Goal: Task Accomplishment & Management: Manage account settings

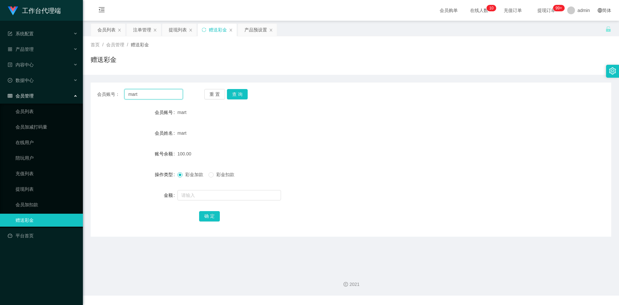
drag, startPoint x: 145, startPoint y: 96, endPoint x: 104, endPoint y: 91, distance: 41.1
click at [104, 91] on div "会员账号： mart" at bounding box center [140, 94] width 86 height 10
paste input "84517347"
type input "84517347"
click at [245, 94] on button "查 询" at bounding box center [237, 94] width 21 height 10
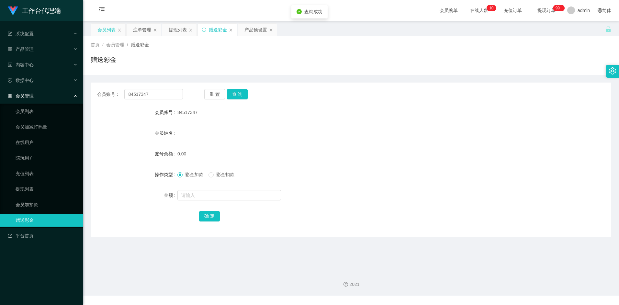
click at [106, 28] on div "会员列表" at bounding box center [106, 30] width 18 height 12
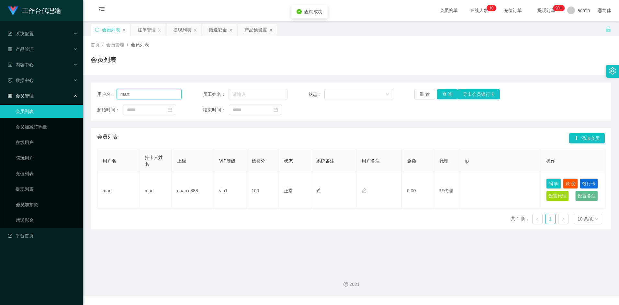
drag, startPoint x: 150, startPoint y: 94, endPoint x: 147, endPoint y: 92, distance: 3.5
click at [147, 92] on input "mart" at bounding box center [149, 94] width 65 height 10
drag, startPoint x: 144, startPoint y: 90, endPoint x: 125, endPoint y: 92, distance: 19.5
click at [125, 92] on input "mart" at bounding box center [149, 94] width 65 height 10
click at [140, 96] on input "mart" at bounding box center [149, 94] width 65 height 10
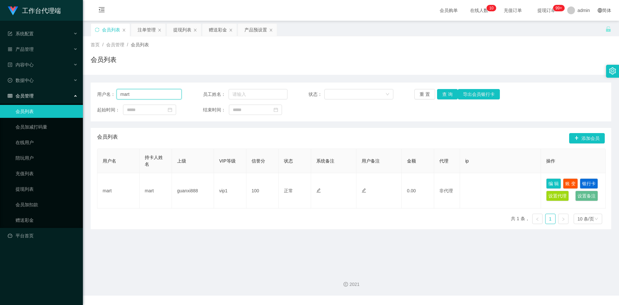
drag, startPoint x: 141, startPoint y: 96, endPoint x: 111, endPoint y: 95, distance: 30.1
click at [103, 94] on div "用户名： mart" at bounding box center [139, 94] width 85 height 10
paste input "84517347"
type input "84517347"
click at [447, 97] on button "查 询" at bounding box center [447, 94] width 21 height 10
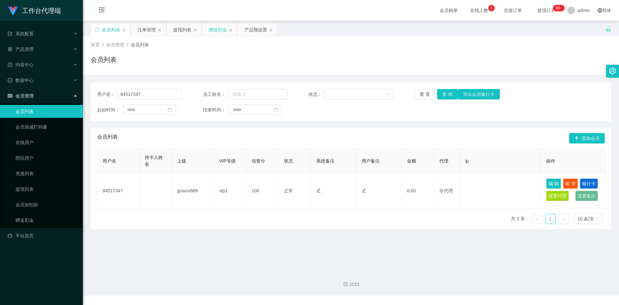
click at [220, 31] on div "赠送彩金" at bounding box center [218, 30] width 18 height 12
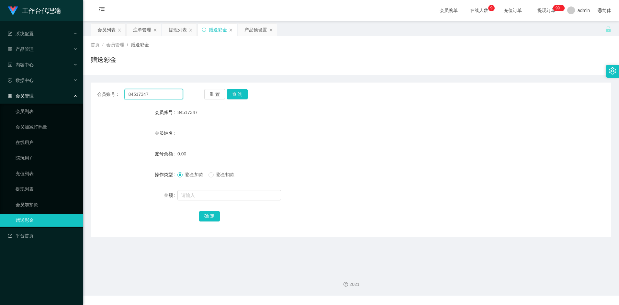
drag, startPoint x: 166, startPoint y: 92, endPoint x: 187, endPoint y: 96, distance: 21.6
click at [166, 92] on input "84517347" at bounding box center [153, 94] width 58 height 10
click at [238, 94] on button "查 询" at bounding box center [237, 94] width 21 height 10
click at [208, 195] on input "text" at bounding box center [229, 195] width 104 height 10
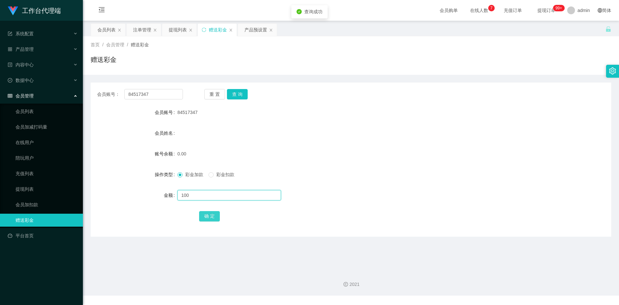
type input "100"
click at [209, 214] on button "确 定" at bounding box center [209, 216] width 21 height 10
click at [254, 32] on div "产品预设置" at bounding box center [255, 30] width 23 height 12
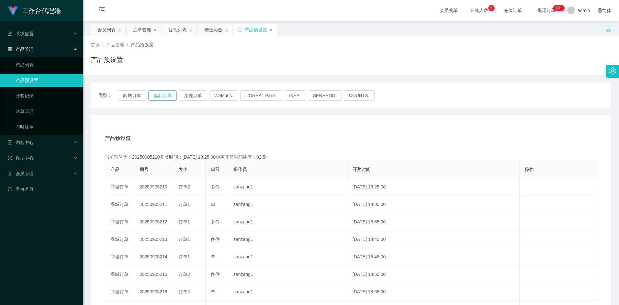
click at [165, 94] on button "福利订单" at bounding box center [162, 95] width 28 height 10
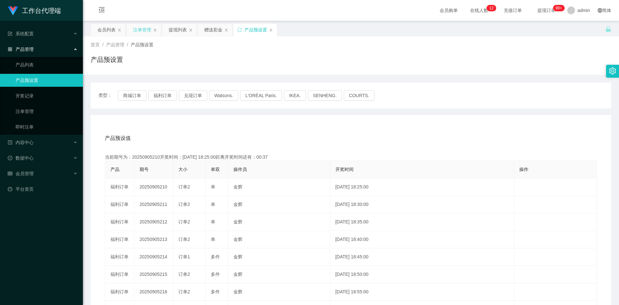
click at [141, 31] on div "注单管理" at bounding box center [142, 30] width 18 height 12
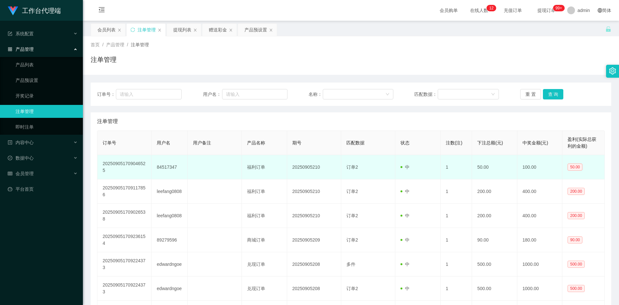
click at [167, 168] on td "84517347" at bounding box center [170, 167] width 36 height 24
copy td "84517347"
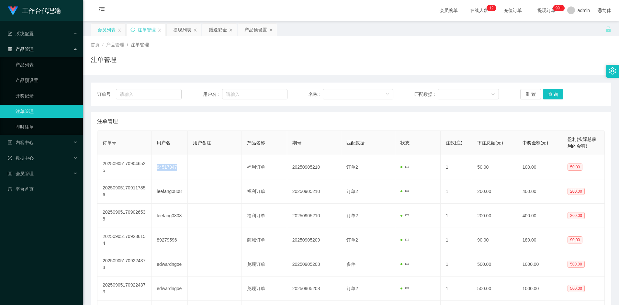
click at [110, 28] on div "会员列表" at bounding box center [106, 30] width 18 height 12
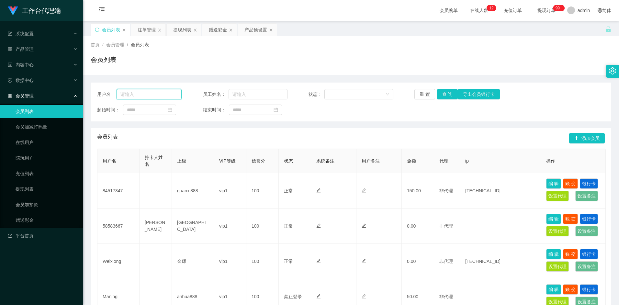
click at [157, 96] on input "text" at bounding box center [149, 94] width 65 height 10
paste input "84517347"
type input "84517347"
click at [454, 95] on button "查 询" at bounding box center [447, 94] width 21 height 10
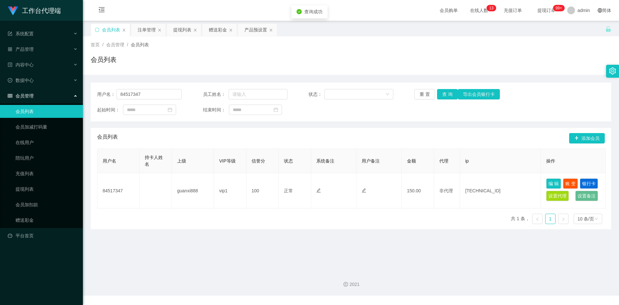
click at [359, 140] on div "会员列表 添加会员" at bounding box center [351, 138] width 508 height 21
drag, startPoint x: 150, startPoint y: 96, endPoint x: 94, endPoint y: 94, distance: 56.1
click at [94, 94] on div "用户名： 84517347 员工姓名： 状态： 重 置 查 询 导出会员银行卡 起始时间： 结束时间：" at bounding box center [351, 102] width 521 height 39
click at [152, 99] on input "84517347" at bounding box center [149, 94] width 65 height 10
click at [151, 94] on input "84517347" at bounding box center [149, 94] width 65 height 10
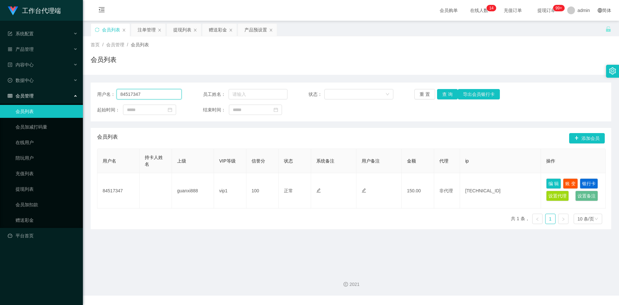
drag, startPoint x: 151, startPoint y: 94, endPoint x: 104, endPoint y: 96, distance: 46.7
click at [104, 96] on div "用户名： 84517347" at bounding box center [139, 94] width 85 height 10
click at [180, 28] on div "提现列表" at bounding box center [182, 30] width 18 height 12
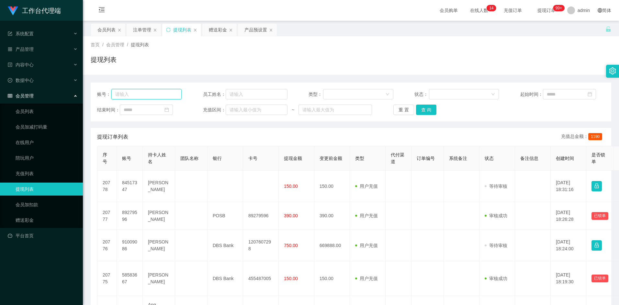
click at [148, 97] on input "text" at bounding box center [146, 94] width 70 height 10
paste input "84517347"
click at [431, 112] on button "查 询" at bounding box center [426, 110] width 21 height 10
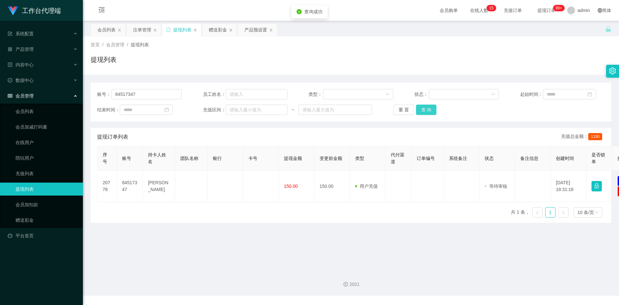
click at [426, 106] on button "查 询" at bounding box center [426, 110] width 21 height 10
click at [425, 112] on button "查 询" at bounding box center [426, 110] width 21 height 10
click at [421, 113] on button "查 询" at bounding box center [426, 110] width 21 height 10
click at [424, 111] on button "查 询" at bounding box center [426, 110] width 21 height 10
click at [429, 128] on div "账号： 84517347 员工姓名： 类型： 状态： 起始时间： 结束时间： 充值区间： ~ 重 置 查 询 提现订单列表 充值总金额： 1190 序号 账号…" at bounding box center [351, 153] width 521 height 140
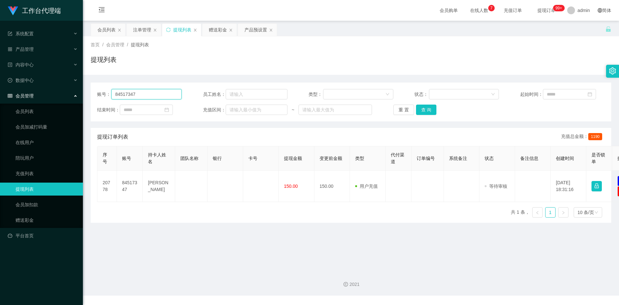
drag, startPoint x: 146, startPoint y: 95, endPoint x: 77, endPoint y: 93, distance: 69.3
click at [77, 93] on section "工作台代理端 系统配置 产品管理 产品列表 产品预设置 开奖记录 注单管理 即时注单 内容中心 数据中心 会员管理 会员列表 会员加减打码量 在线用户 陪玩用…" at bounding box center [309, 148] width 619 height 296
paste input "98528033"
type input "98528033"
click at [427, 108] on button "查 询" at bounding box center [426, 110] width 21 height 10
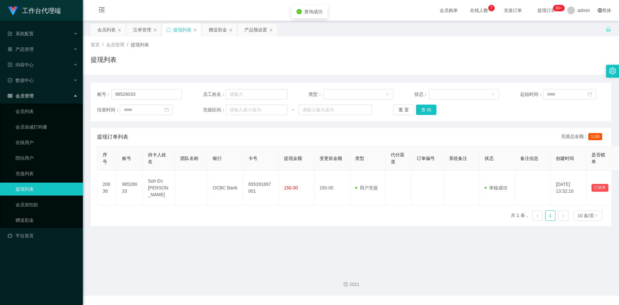
click at [328, 223] on div "序号 账号 持卡人姓名 团队名称 银行 卡号 提现金额 变更前金额 类型 代付渠道 订单编号 系统备注 状态 备注信息 创建时间 是否锁单 操作 20638 …" at bounding box center [351, 186] width 508 height 80
click at [331, 220] on div "序号 账号 持卡人姓名 团队名称 银行 卡号 提现金额 变更前金额 类型 代付渠道 订单编号 系统备注 状态 备注信息 创建时间 是否锁单 操作 20638 …" at bounding box center [351, 186] width 508 height 80
drag, startPoint x: 340, startPoint y: 217, endPoint x: 345, endPoint y: 212, distance: 6.9
click at [340, 217] on div "序号 账号 持卡人姓名 团队名称 银行 卡号 提现金额 变更前金额 类型 代付渠道 订单编号 系统备注 状态 备注信息 创建时间 是否锁单 操作 20638 …" at bounding box center [351, 186] width 508 height 80
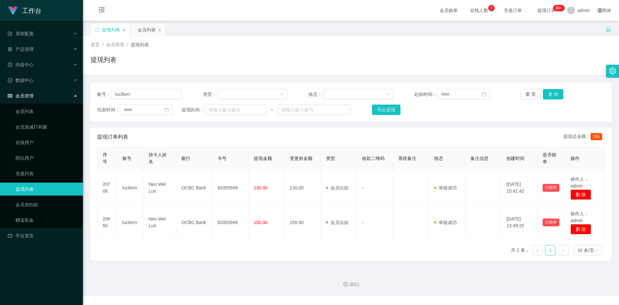
click at [72, 92] on section "工作台 系统配置 产品管理 内容中心 数据中心 会员管理 会员列表 会员加减打码量 在线用户 陪玩用户 充值列表 提现列表 会员加扣款 赠送彩金 平台首页 保…" at bounding box center [309, 148] width 619 height 296
click at [562, 93] on div "重 置 查 询" at bounding box center [562, 94] width 85 height 10
click at [558, 93] on button "查 询" at bounding box center [553, 94] width 21 height 10
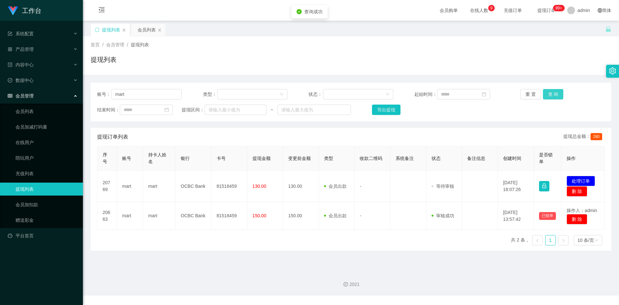
click at [558, 94] on button "查 询" at bounding box center [553, 94] width 21 height 10
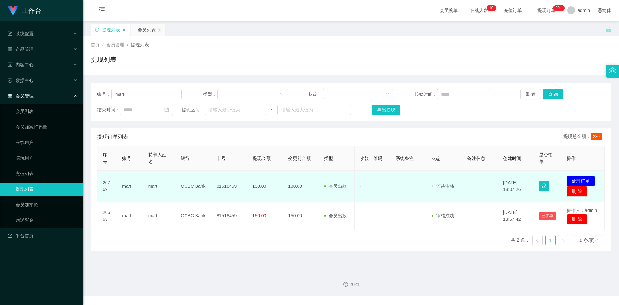
click at [575, 177] on button "处理订单" at bounding box center [581, 181] width 28 height 10
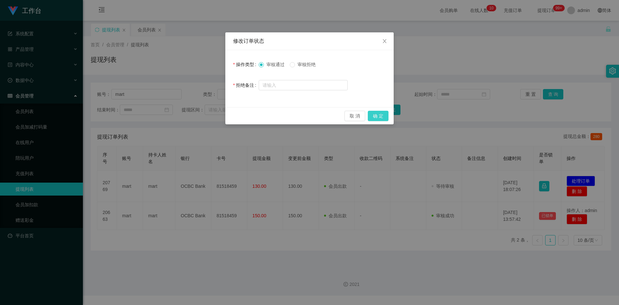
click at [378, 117] on button "确 定" at bounding box center [378, 116] width 21 height 10
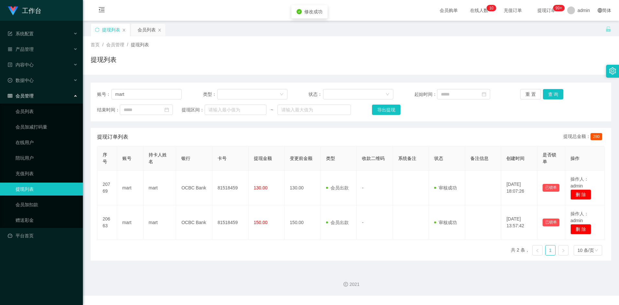
click at [213, 141] on div "提现订单列表 提现总金额： 280" at bounding box center [351, 137] width 508 height 18
click at [151, 97] on input "mart" at bounding box center [146, 94] width 70 height 10
drag, startPoint x: 149, startPoint y: 95, endPoint x: 94, endPoint y: 95, distance: 54.7
click at [93, 94] on div "账号： mart 类型： 状态： 起始时间： 重 置 查 询 结束时间： 提现区间： ~ 导出提现" at bounding box center [351, 102] width 521 height 39
paste input "84517347"
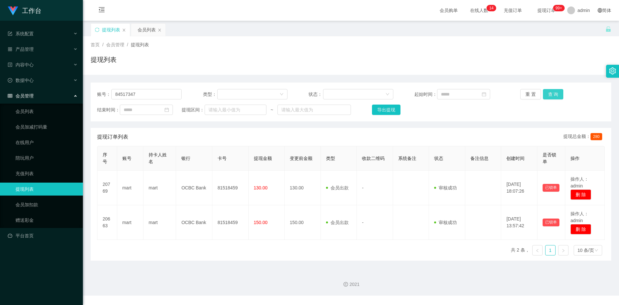
click at [548, 97] on button "查 询" at bounding box center [553, 94] width 21 height 10
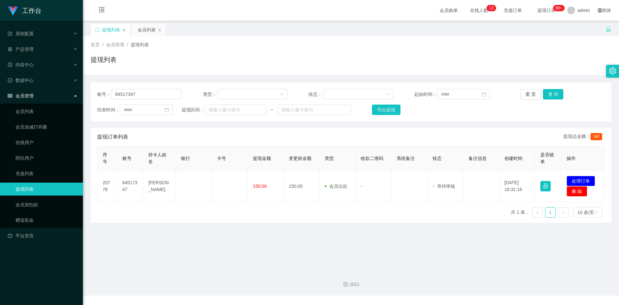
click at [295, 242] on main "关闭左侧 关闭右侧 关闭其它 刷新页面 提现列表 会员列表 首页 / 会员管理 / 提现列表 / 提现列表 账号： 84517347 类型： 状态： 起始时间…" at bounding box center [351, 143] width 536 height 245
click at [555, 97] on button "查 询" at bounding box center [553, 94] width 21 height 10
click at [249, 248] on main "关闭左侧 关闭右侧 关闭其它 刷新页面 提现列表 会员列表 首页 / 会员管理 / 提现列表 / 提现列表 账号： 84517347 类型： 状态： 起始时间…" at bounding box center [351, 143] width 536 height 245
drag, startPoint x: 144, startPoint y: 95, endPoint x: 103, endPoint y: 95, distance: 40.8
click at [103, 95] on div "账号： 84517347" at bounding box center [139, 94] width 85 height 10
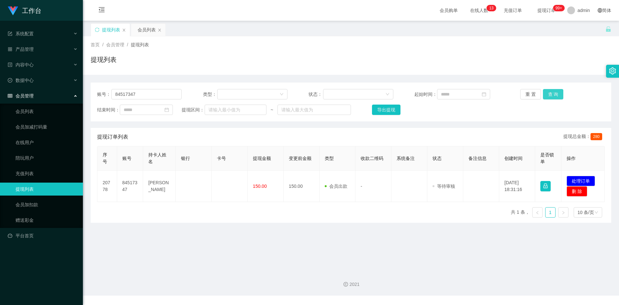
click at [549, 96] on button "查 询" at bounding box center [553, 94] width 21 height 10
click at [308, 233] on main "关闭左侧 关闭右侧 关闭其它 刷新页面 提现列表 会员列表 首页 / 会员管理 / 提现列表 / 提现列表 账号： 84517347 类型： 状态： 起始时间…" at bounding box center [351, 143] width 536 height 245
drag, startPoint x: 134, startPoint y: 91, endPoint x: 75, endPoint y: 87, distance: 58.4
click at [75, 87] on section "工作台 系统配置 产品管理 内容中心 数据中心 会员管理 会员列表 会员加减打码量 在线用户 陪玩用户 充值列表 提现列表 会员加扣款 赠送彩金 平台首页 保…" at bounding box center [309, 148] width 619 height 296
click at [557, 90] on button "查 询" at bounding box center [553, 94] width 21 height 10
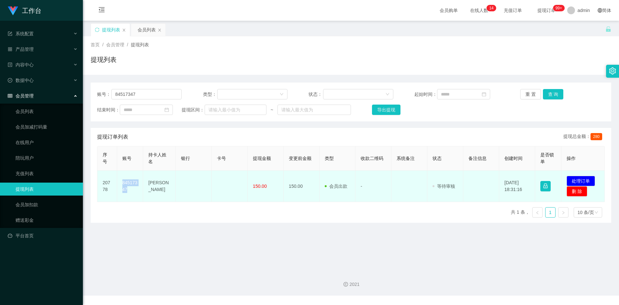
drag, startPoint x: 123, startPoint y: 181, endPoint x: 130, endPoint y: 190, distance: 12.0
click at [130, 190] on td "84517347" at bounding box center [130, 186] width 26 height 31
copy td "84517347"
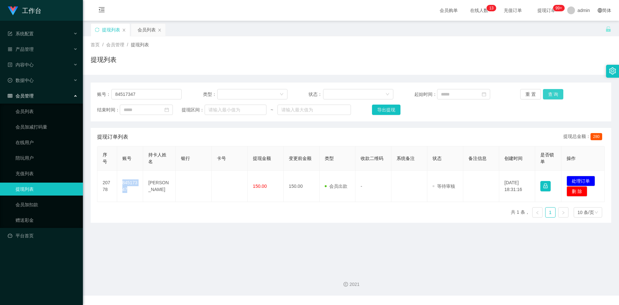
click at [553, 97] on button "查 询" at bounding box center [553, 94] width 21 height 10
drag, startPoint x: 243, startPoint y: 131, endPoint x: 189, endPoint y: 163, distance: 63.4
click at [243, 131] on div "提现订单列表 提现总金额： 280" at bounding box center [351, 137] width 508 height 18
click at [560, 95] on button "查 询" at bounding box center [553, 94] width 21 height 10
click at [368, 219] on div "序号 账号 持卡人姓名 银行 卡号 提现金额 变更前金额 类型 收款二维码 系统备注 状态 备注信息 创建时间 是否锁单 操作 20778 84517347 …" at bounding box center [351, 184] width 508 height 77
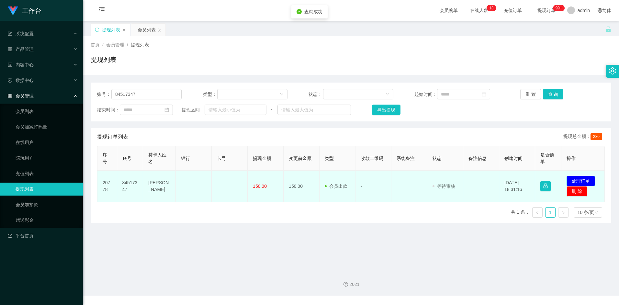
click at [585, 179] on button "处理订单" at bounding box center [581, 181] width 28 height 10
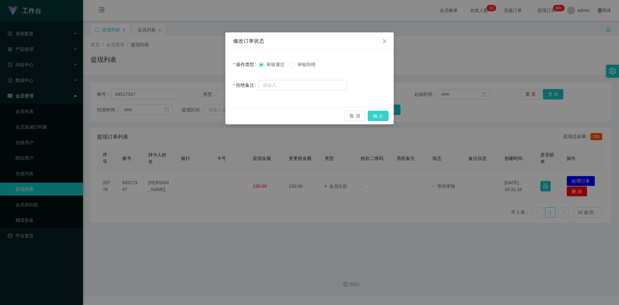
click at [387, 118] on button "确 定" at bounding box center [378, 116] width 21 height 10
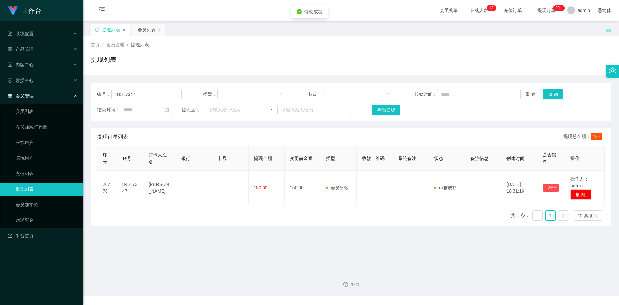
click at [244, 230] on main "关闭左侧 关闭右侧 关闭其它 刷新页面 提现列表 会员列表 首页 / 会员管理 / 提现列表 / 提现列表 账号： 84517347 类型： 状态： 起始时间…" at bounding box center [351, 143] width 536 height 245
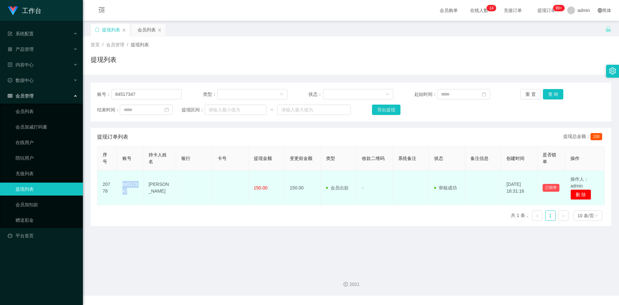
drag, startPoint x: 122, startPoint y: 184, endPoint x: 128, endPoint y: 191, distance: 9.2
click at [128, 191] on td "84517347" at bounding box center [130, 188] width 26 height 35
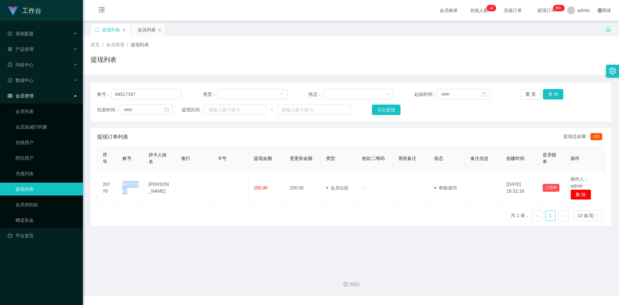
copy td "84517347"
drag, startPoint x: 272, startPoint y: 218, endPoint x: 297, endPoint y: 216, distance: 24.7
click at [272, 218] on div "序号 账号 持卡人姓名 银行 卡号 提现金额 变更前金额 类型 收款二维码 系统备注 状态 备注信息 创建时间 是否锁单 操作 20778 84517347 …" at bounding box center [351, 186] width 508 height 80
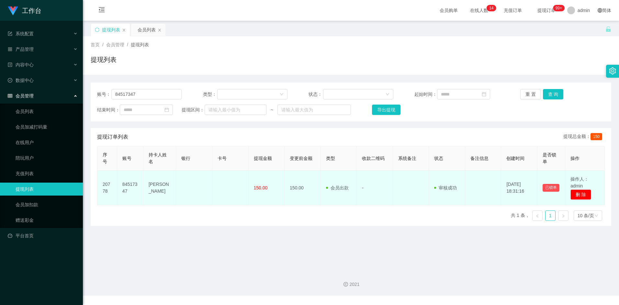
click at [356, 204] on td "会员出款 人工取款" at bounding box center [339, 188] width 36 height 35
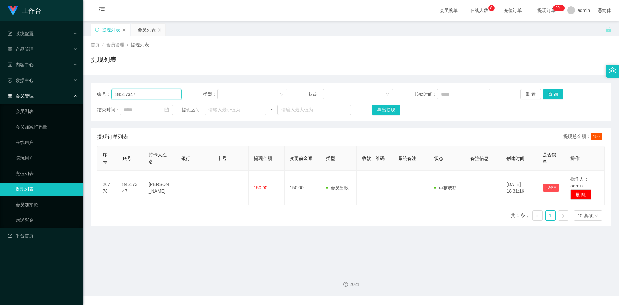
click at [139, 94] on input "84517347" at bounding box center [146, 94] width 70 height 10
paste input "98528033"
type input "98528033"
click at [557, 95] on button "查 询" at bounding box center [553, 94] width 21 height 10
